Goal: Find specific page/section: Find specific page/section

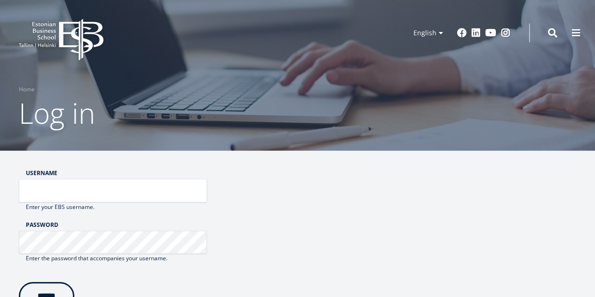
click at [64, 54] on icon "EBS Logo Created with Sketch." at bounding box center [61, 40] width 85 height 42
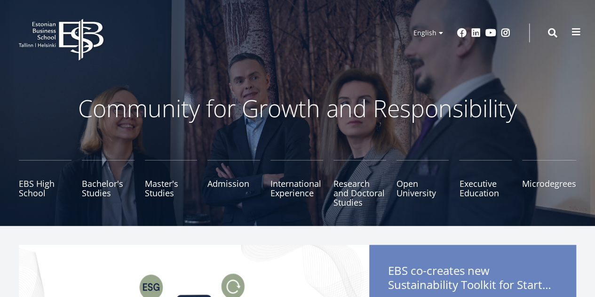
click at [574, 35] on span at bounding box center [575, 31] width 9 height 9
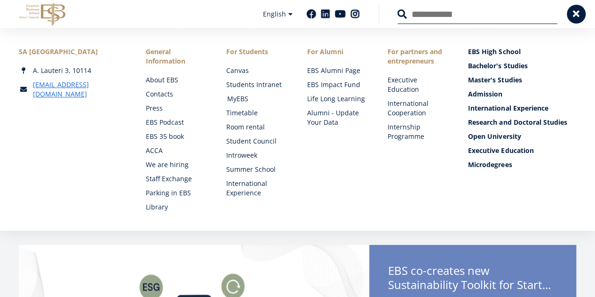
click at [238, 96] on link "MyEBS" at bounding box center [258, 98] width 62 height 9
